Goal: Leave review/rating

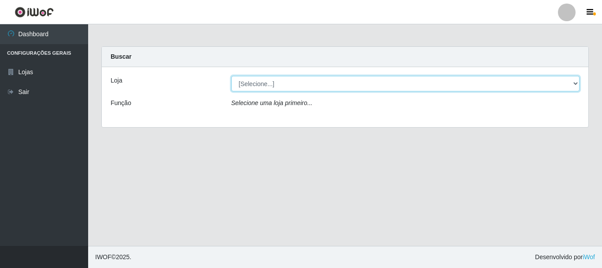
click at [262, 86] on select "[Selecione...] Casatudo BR" at bounding box center [406, 83] width 349 height 15
select select "197"
click at [232, 76] on select "[Selecione...] Casatudo BR" at bounding box center [406, 83] width 349 height 15
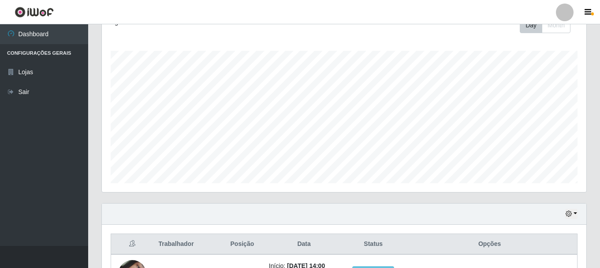
scroll to position [200, 0]
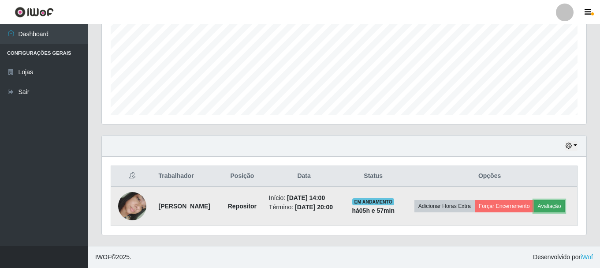
click at [559, 209] on button "Avaliação" at bounding box center [549, 206] width 31 height 12
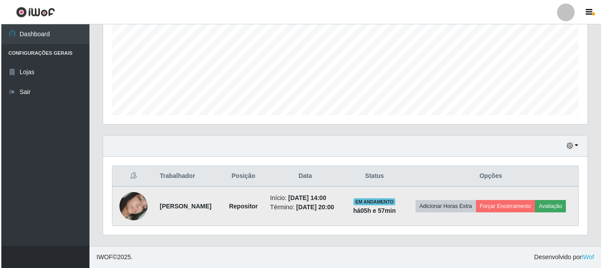
scroll to position [183, 480]
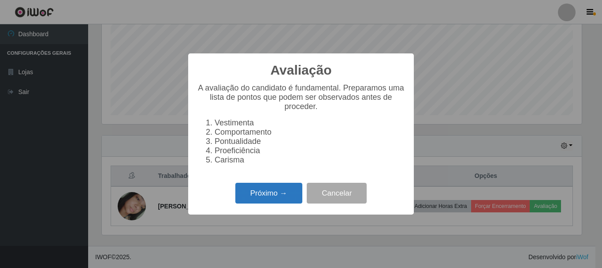
click at [285, 189] on button "Próximo →" at bounding box center [269, 193] width 67 height 21
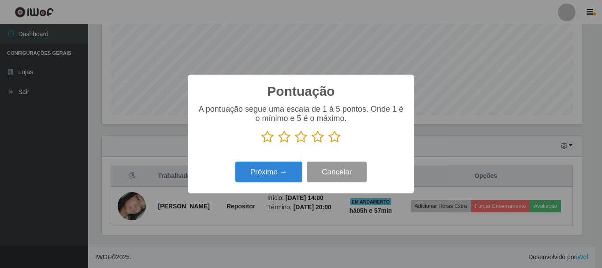
scroll to position [440833, 440536]
click at [336, 138] on icon at bounding box center [335, 136] width 12 height 13
click at [329, 143] on input "radio" at bounding box center [329, 143] width 0 height 0
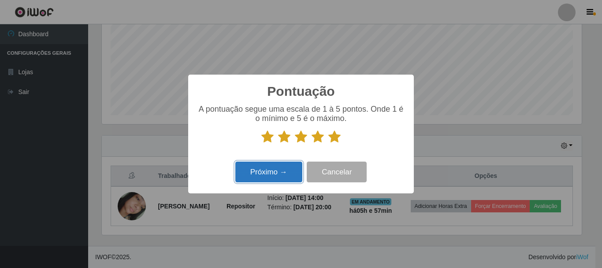
click at [267, 171] on button "Próximo →" at bounding box center [269, 171] width 67 height 21
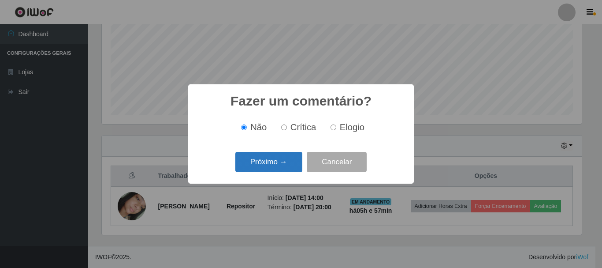
click at [274, 164] on button "Próximo →" at bounding box center [269, 162] width 67 height 21
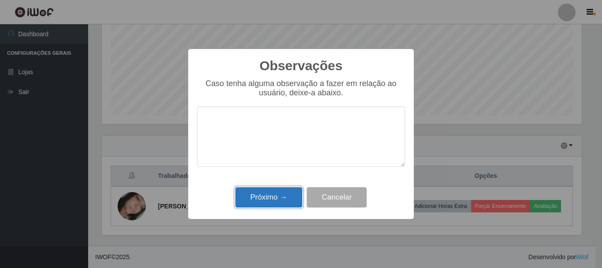
click at [276, 193] on button "Próximo →" at bounding box center [269, 197] width 67 height 21
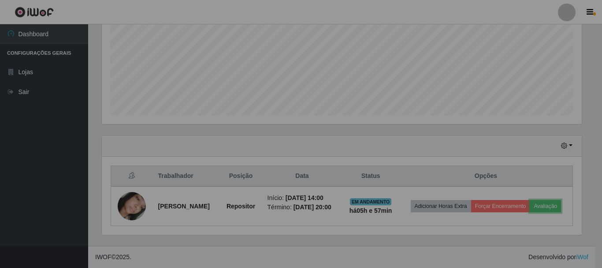
scroll to position [183, 485]
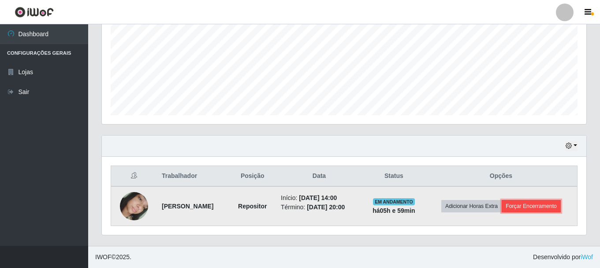
click at [529, 209] on button "Forçar Encerramento" at bounding box center [531, 206] width 59 height 12
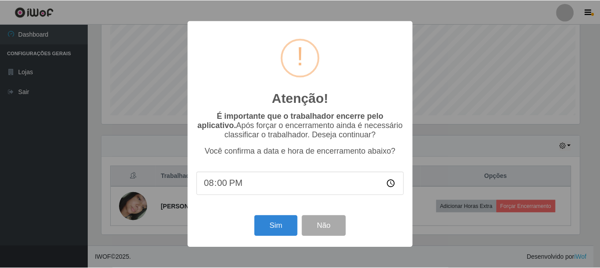
scroll to position [183, 480]
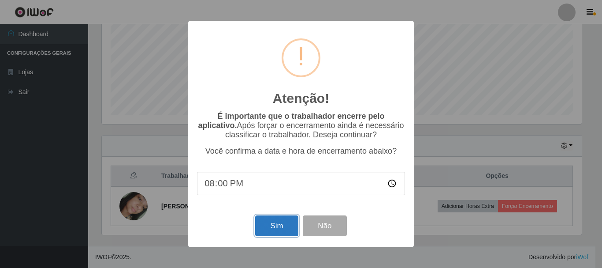
click at [273, 232] on button "Sim" at bounding box center [276, 225] width 43 height 21
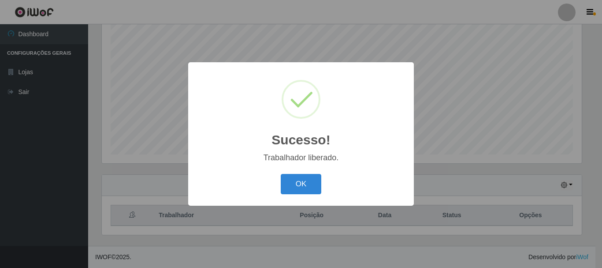
click at [281, 174] on button "OK" at bounding box center [301, 184] width 41 height 21
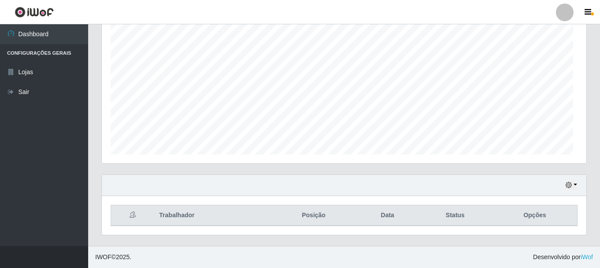
scroll to position [183, 485]
